Goal: Transaction & Acquisition: Purchase product/service

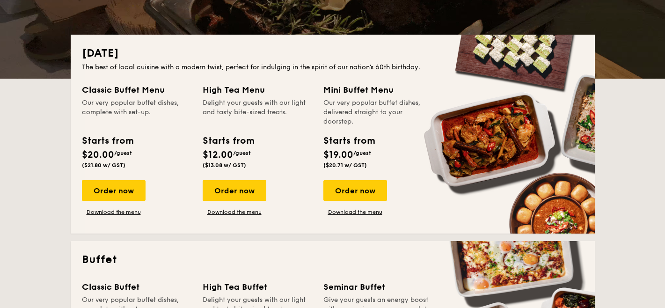
scroll to position [214, 0]
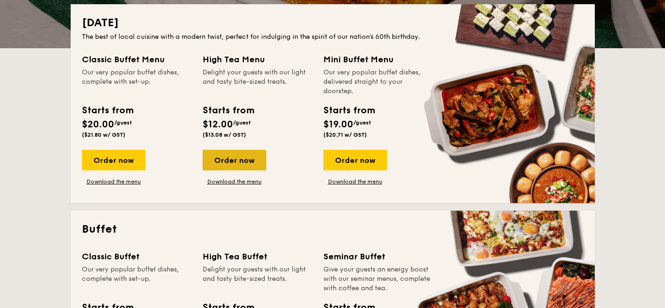
click at [243, 161] on div "Order now" at bounding box center [235, 160] width 64 height 21
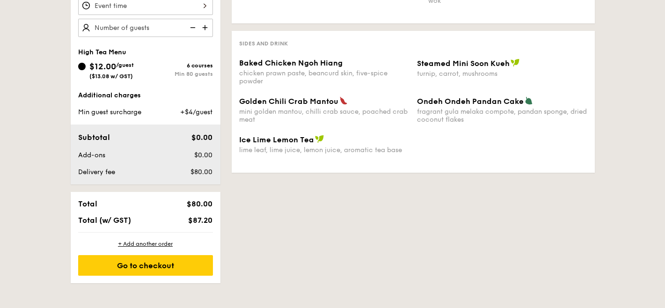
scroll to position [313, 0]
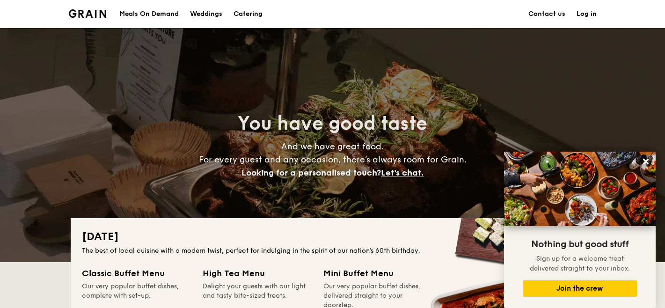
click at [246, 14] on h1 "Catering" at bounding box center [248, 14] width 29 height 28
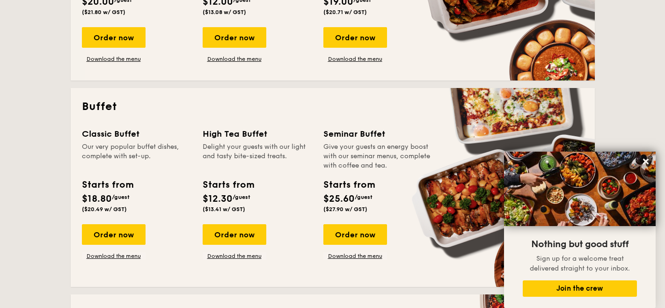
scroll to position [336, 0]
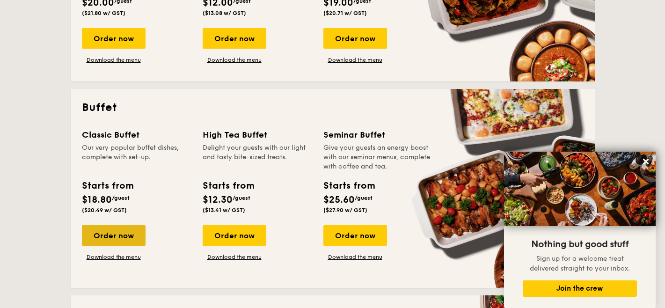
click at [126, 235] on div "Order now" at bounding box center [114, 235] width 64 height 21
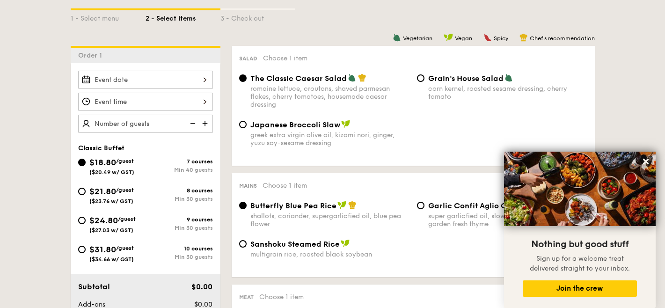
scroll to position [221, 0]
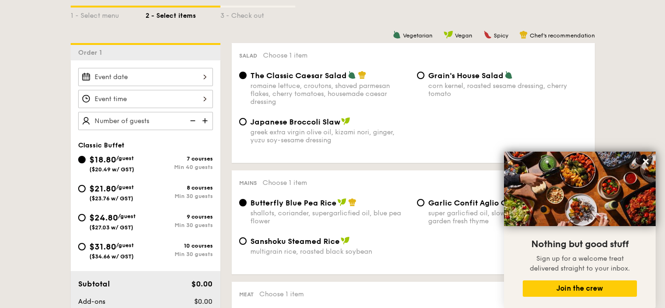
click at [122, 191] on div "$21.80 /guest ($23.76 w/ GST)" at bounding box center [111, 192] width 44 height 20
click at [86, 191] on input "$21.80 /guest ($23.76 w/ GST) 8 courses Min 30 guests" at bounding box center [81, 188] width 7 height 7
radio input "true"
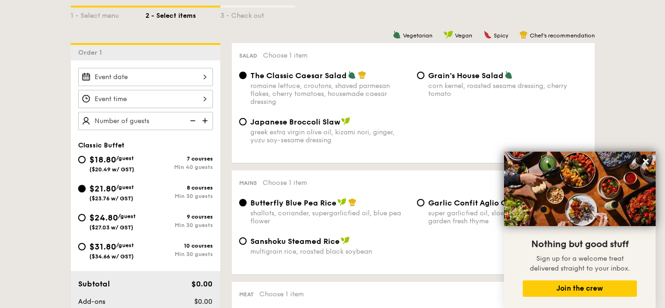
radio input "true"
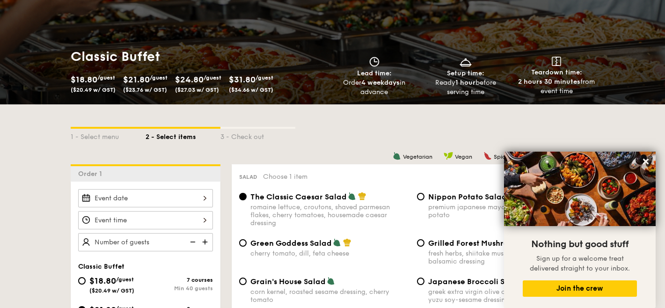
scroll to position [0, 0]
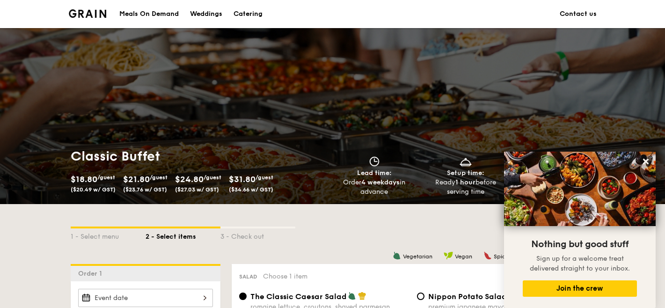
click at [160, 15] on div "Meals On Demand" at bounding box center [148, 14] width 59 height 28
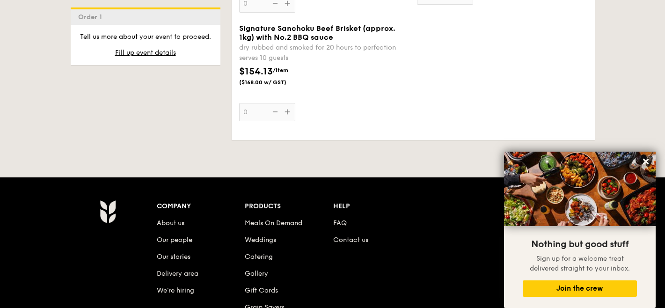
scroll to position [2073, 0]
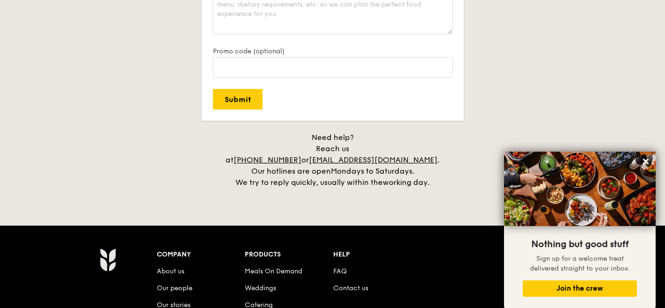
scroll to position [2231, 0]
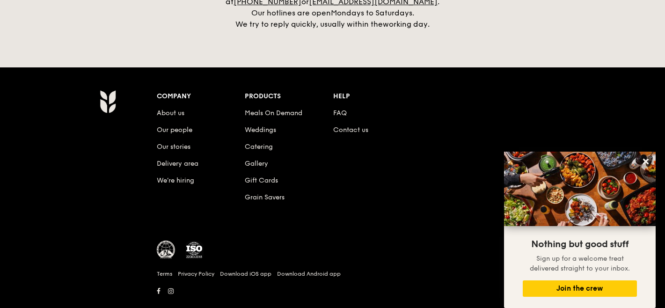
scroll to position [2231, 0]
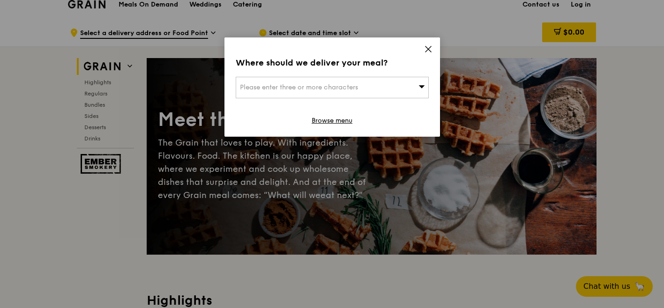
scroll to position [10, 0]
click at [356, 88] on span "Please enter three or more characters" at bounding box center [299, 87] width 118 height 8
click at [426, 47] on icon at bounding box center [428, 49] width 6 height 6
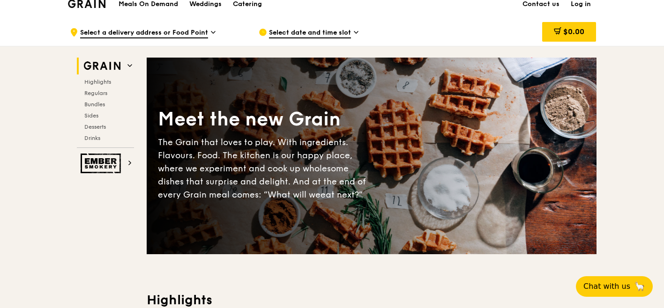
click at [200, 35] on span "Select a delivery address or Food Point" at bounding box center [144, 33] width 128 height 10
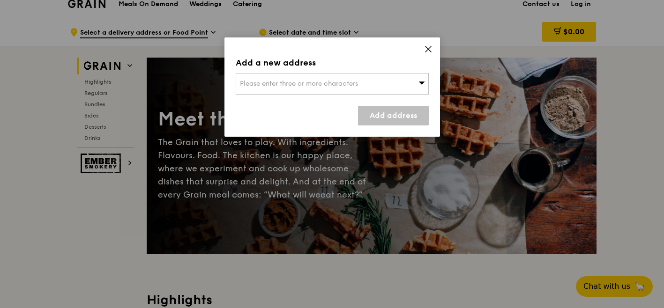
click at [436, 50] on div "Add a new address Please enter three or more characters Add address" at bounding box center [331, 86] width 215 height 99
click at [427, 47] on icon at bounding box center [428, 49] width 8 height 8
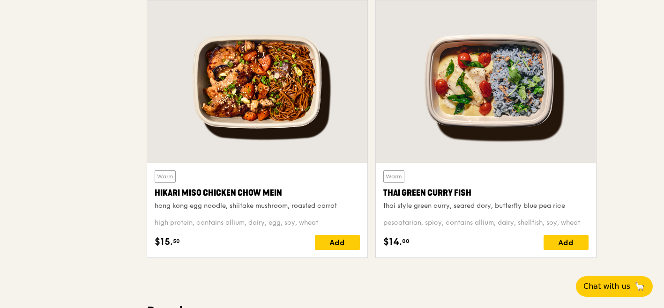
scroll to position [0, 0]
